Goal: Task Accomplishment & Management: Complete application form

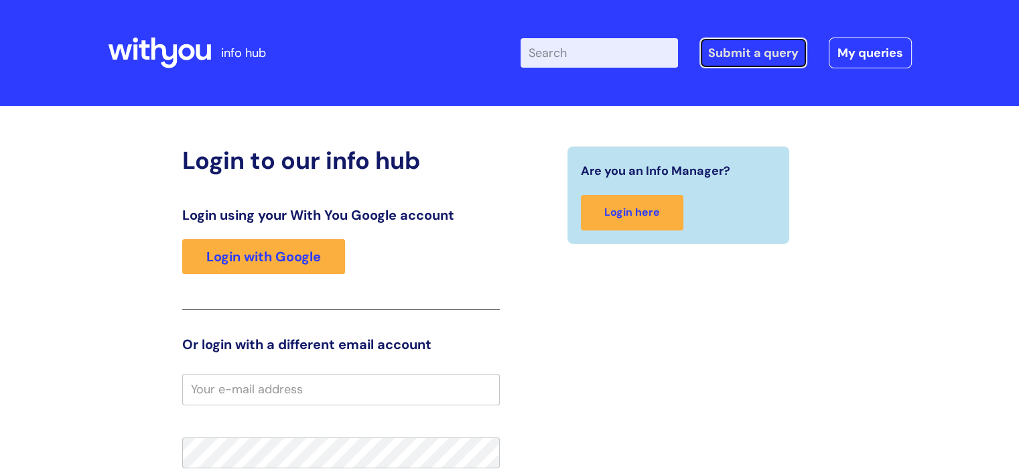
click at [746, 40] on link "Submit a query" at bounding box center [754, 53] width 108 height 31
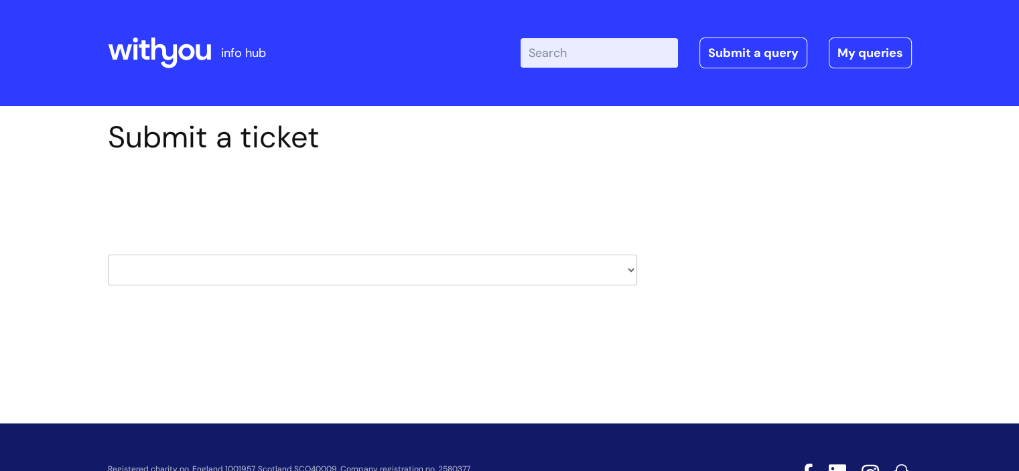
click at [335, 277] on select "HR / People IT and Support Clinical Drug Alerts Finance Accounts Data Support T…" at bounding box center [372, 270] width 529 height 31
select select "hr_/_people"
click at [108, 255] on select "HR / People IT and Support Clinical Drug Alerts Finance Accounts Data Support T…" at bounding box center [372, 270] width 529 height 31
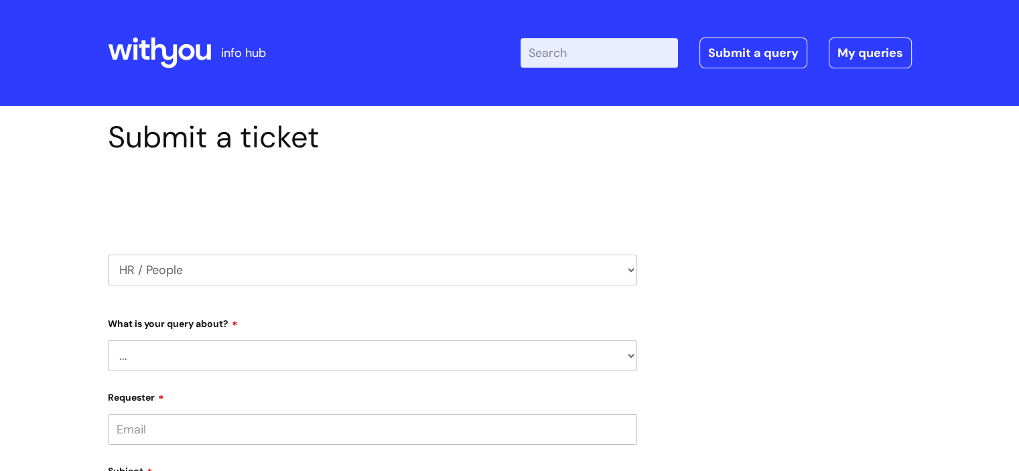
click at [208, 349] on select "... Absence Query Holiday Query Employee change request General HR Query iTrent…" at bounding box center [372, 355] width 529 height 31
select select "General HR Query"
click at [108, 340] on select "... Absence Query Holiday Query Employee change request General HR Query iTrent…" at bounding box center [372, 355] width 529 height 31
click at [172, 426] on input "Requester" at bounding box center [372, 429] width 529 height 31
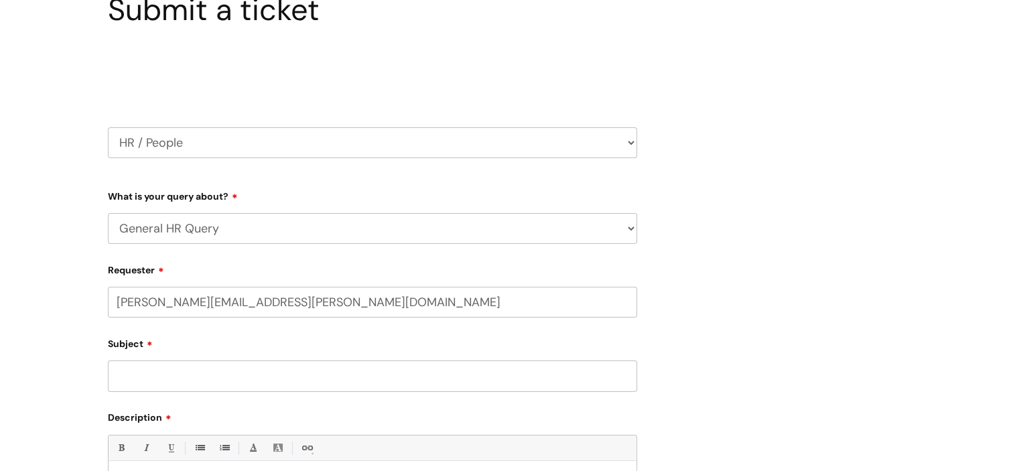
scroll to position [155, 0]
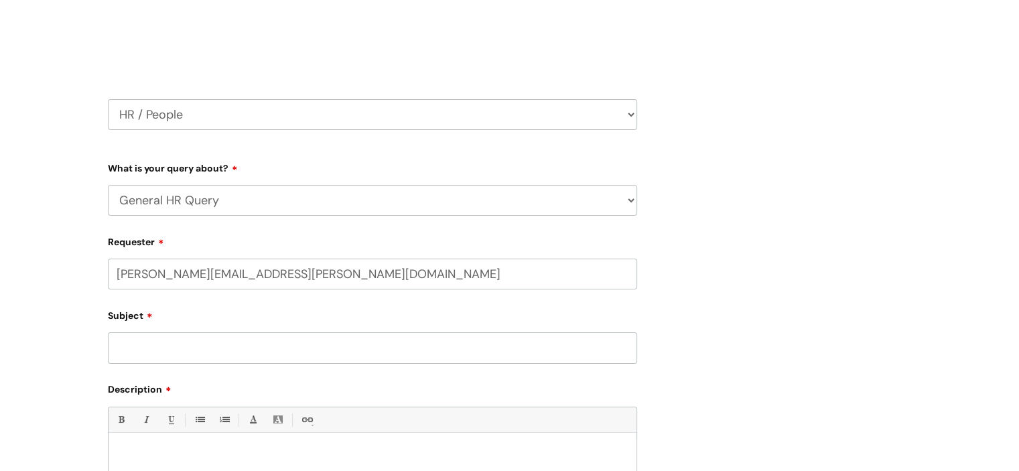
type input "[PERSON_NAME][EMAIL_ADDRESS][PERSON_NAME][DOMAIN_NAME]"
click at [427, 341] on input "Subject" at bounding box center [372, 347] width 529 height 31
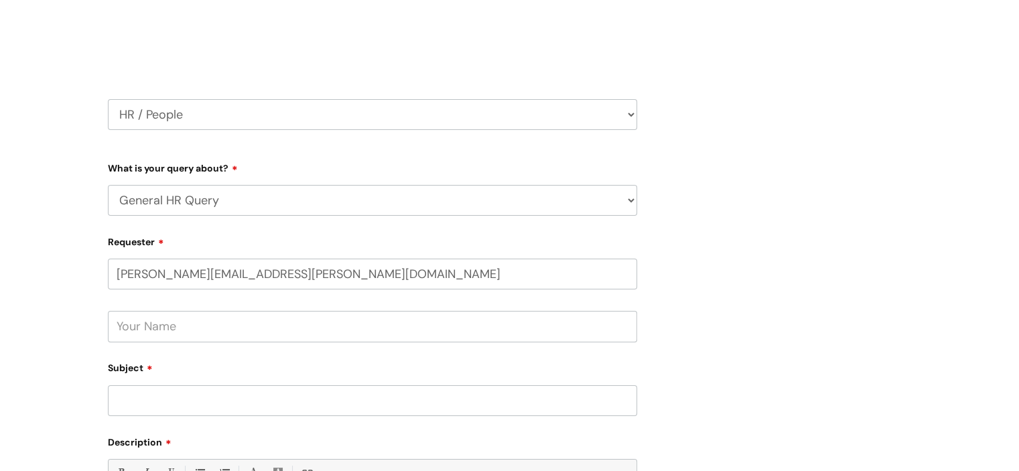
click at [329, 336] on input "text" at bounding box center [372, 326] width 529 height 31
type input "[PERSON_NAME]"
click at [297, 403] on input "Subject" at bounding box center [372, 400] width 529 height 31
type input "o"
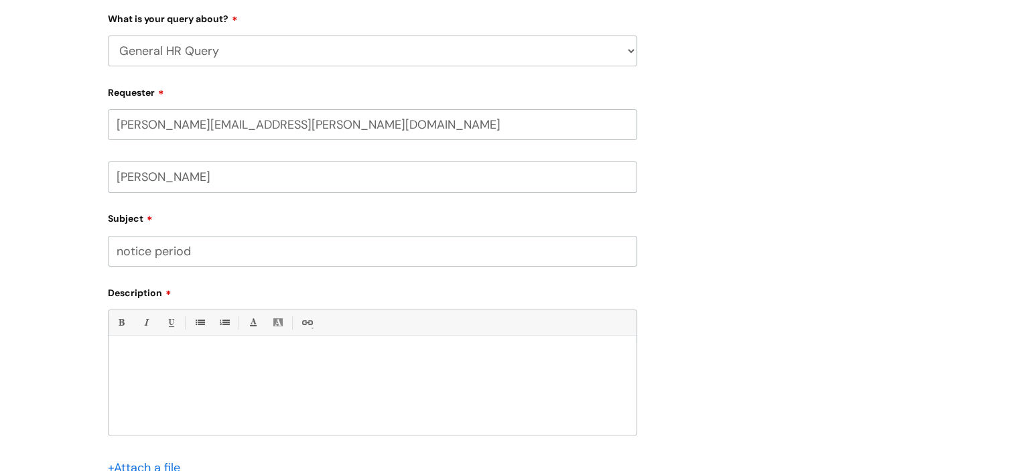
scroll to position [342, 0]
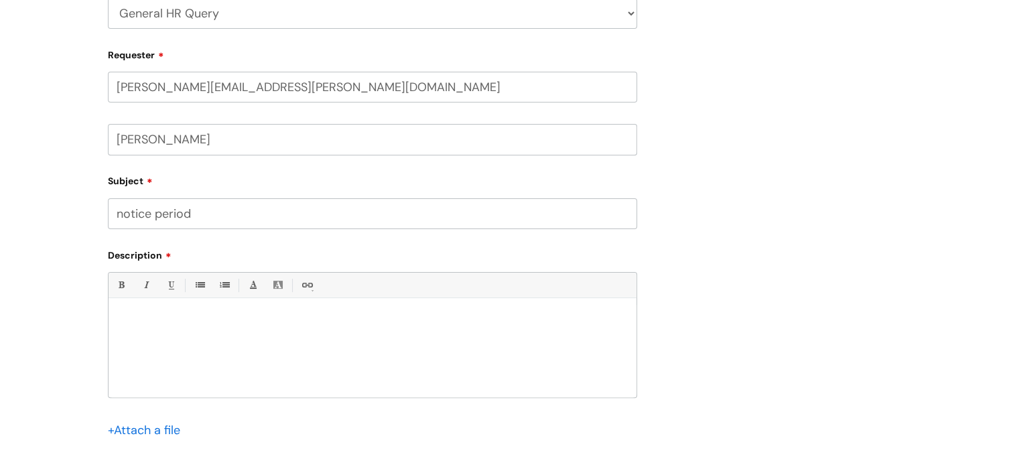
type input "notice period"
click at [429, 331] on div at bounding box center [373, 351] width 528 height 92
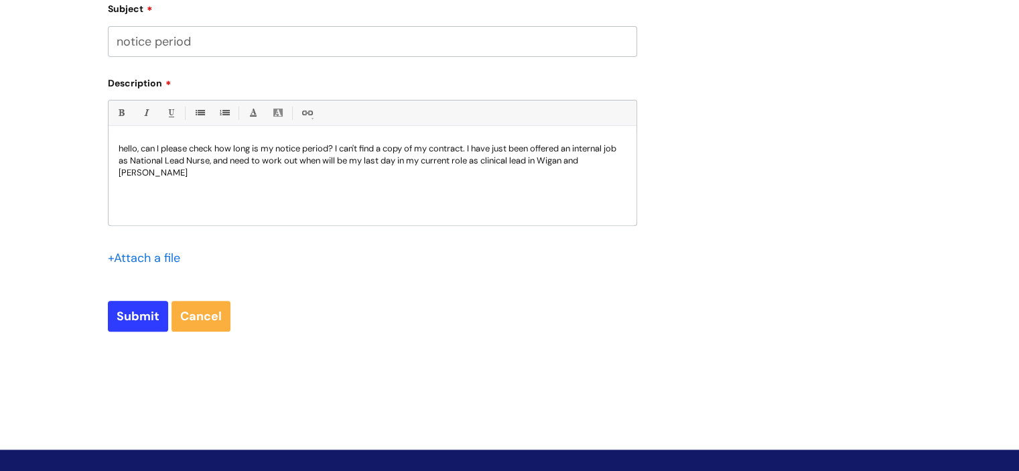
scroll to position [573, 0]
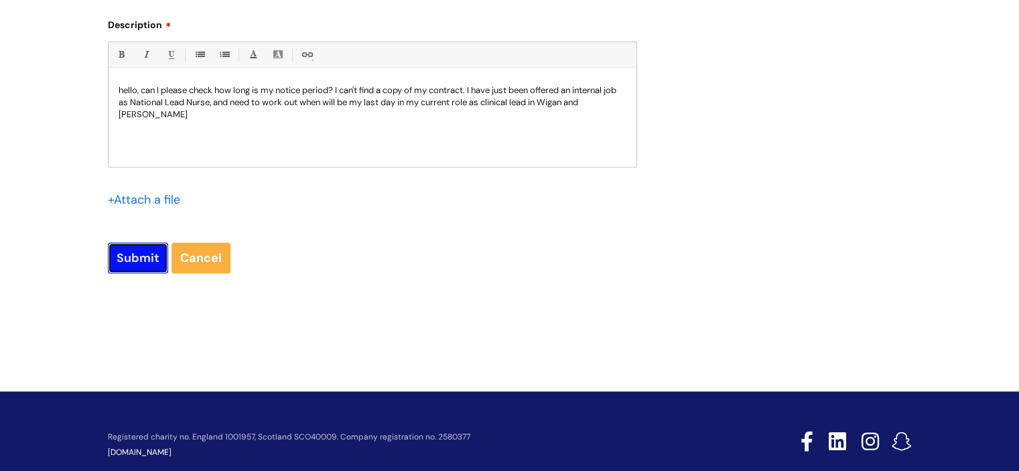
click at [145, 251] on input "Submit" at bounding box center [138, 258] width 60 height 31
type input "Please Wait..."
